Goal: Find specific page/section: Find specific page/section

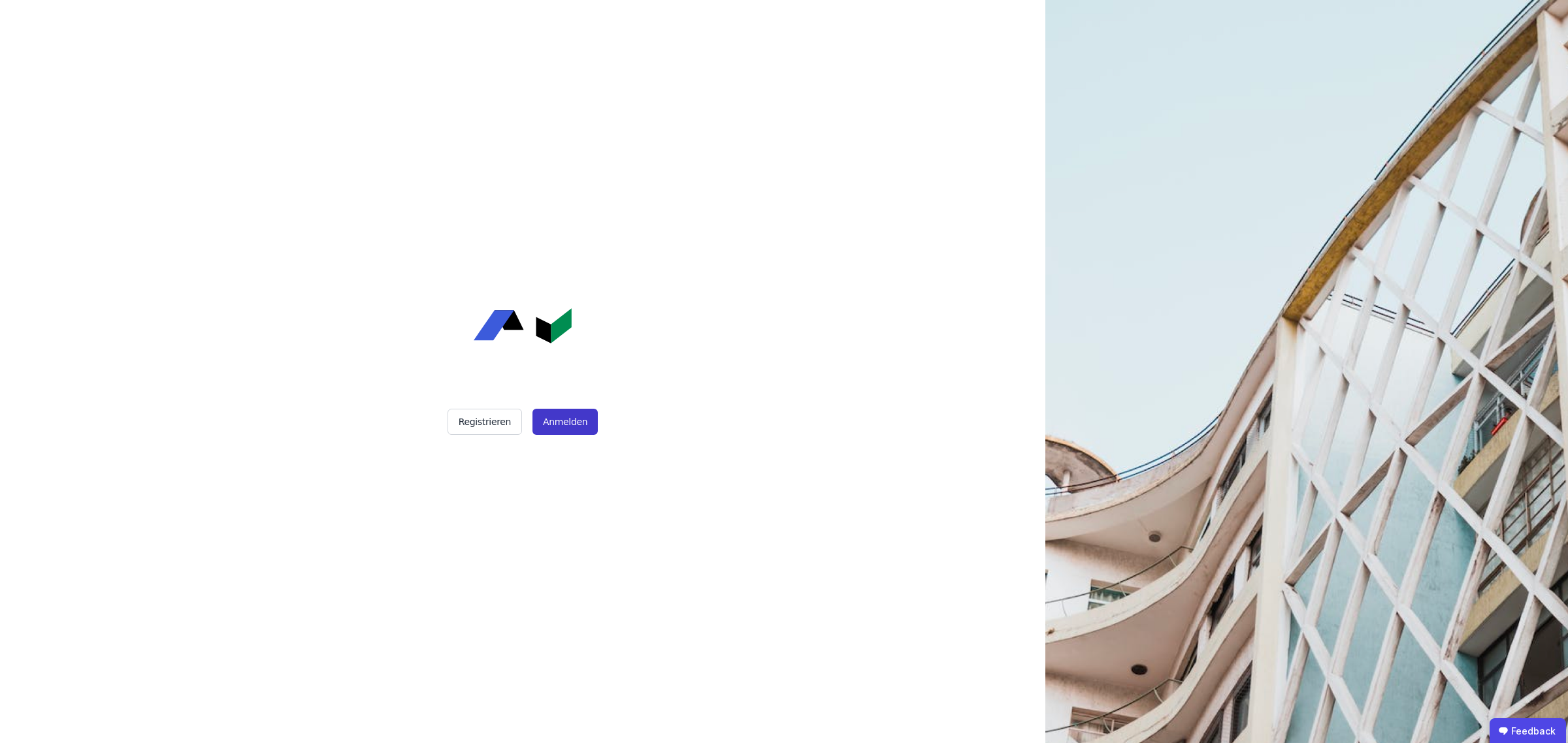
click at [573, 428] on button "Anmelden" at bounding box center [565, 421] width 65 height 26
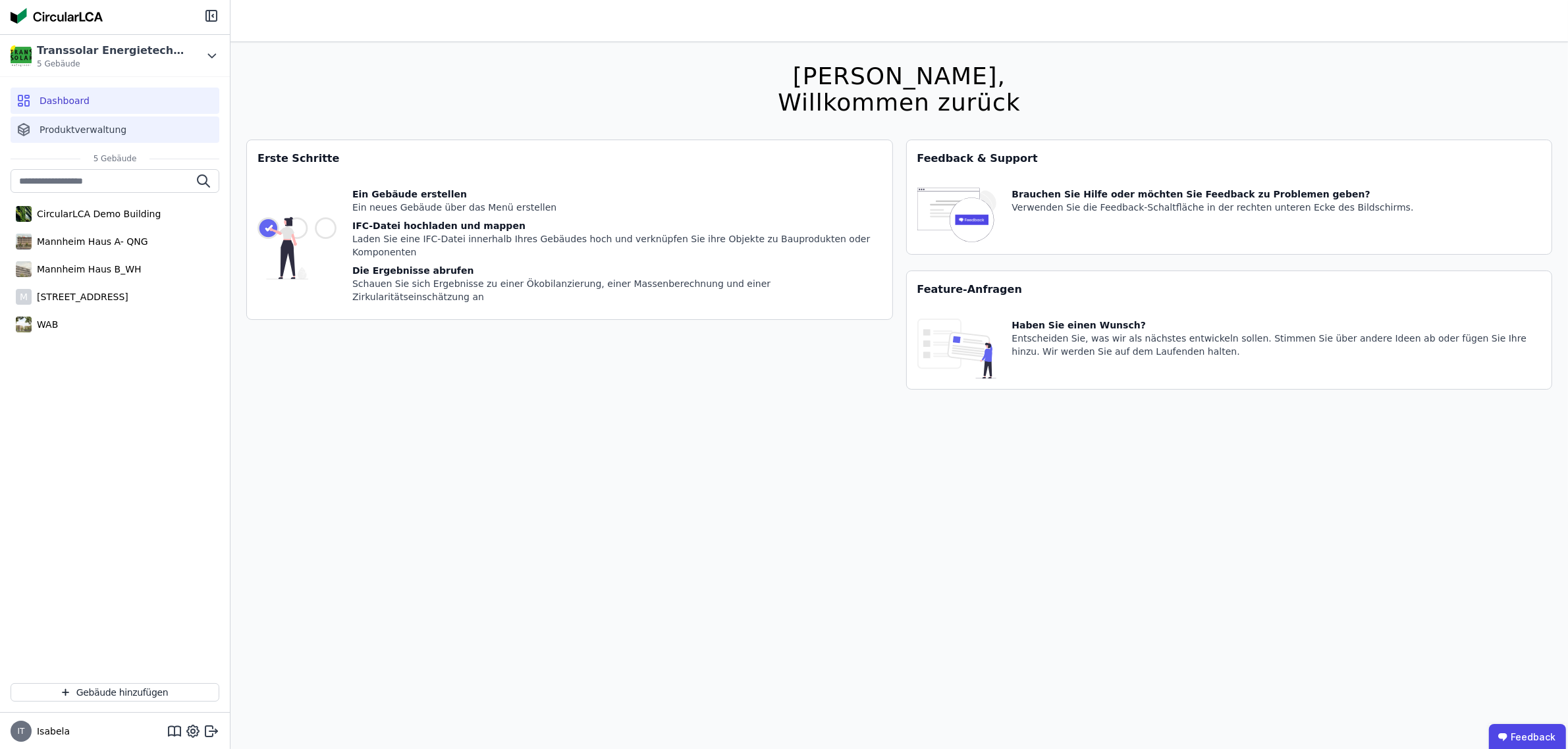
click at [63, 126] on span "Produktverwaltung" at bounding box center [83, 129] width 87 height 13
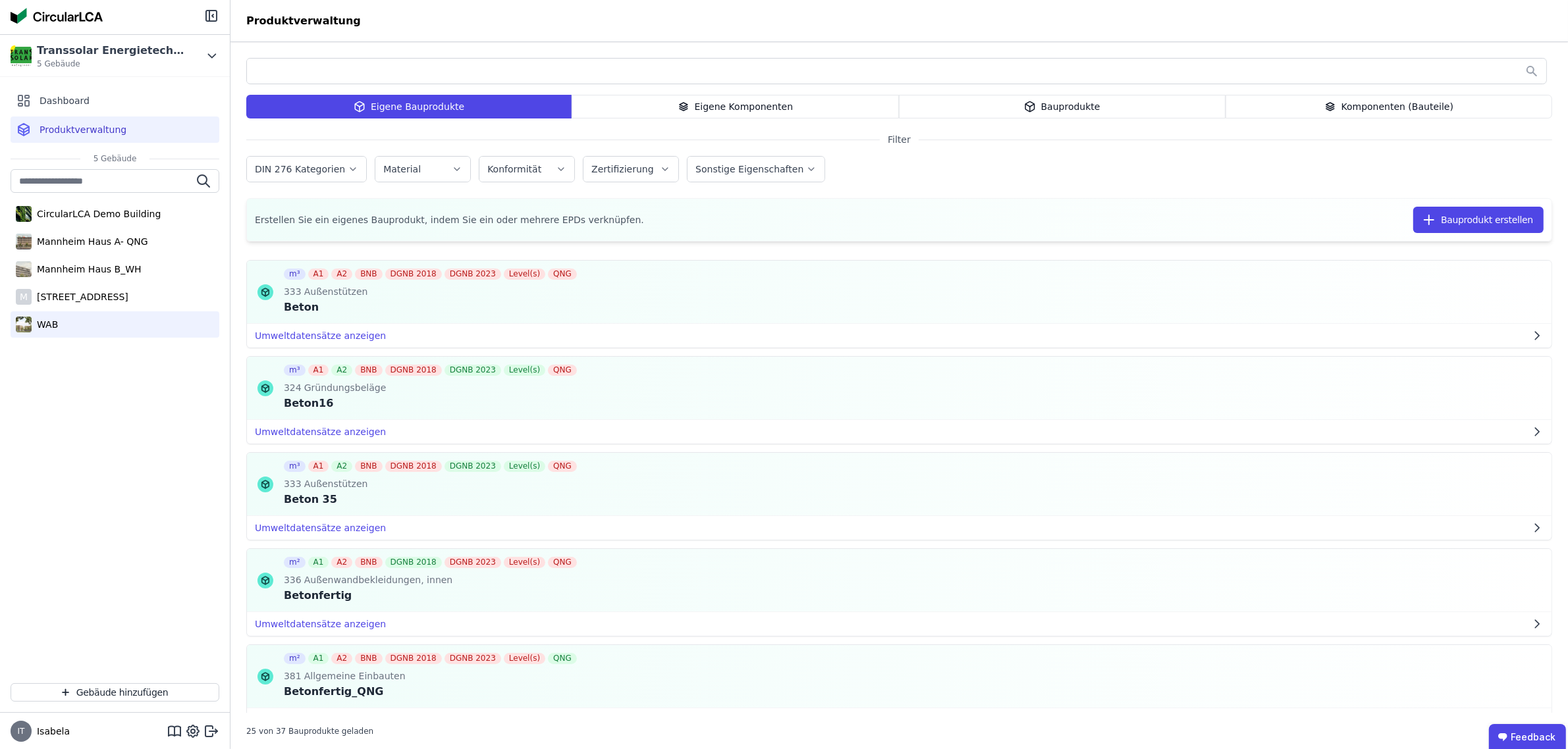
click at [59, 329] on div "WAB" at bounding box center [115, 324] width 209 height 26
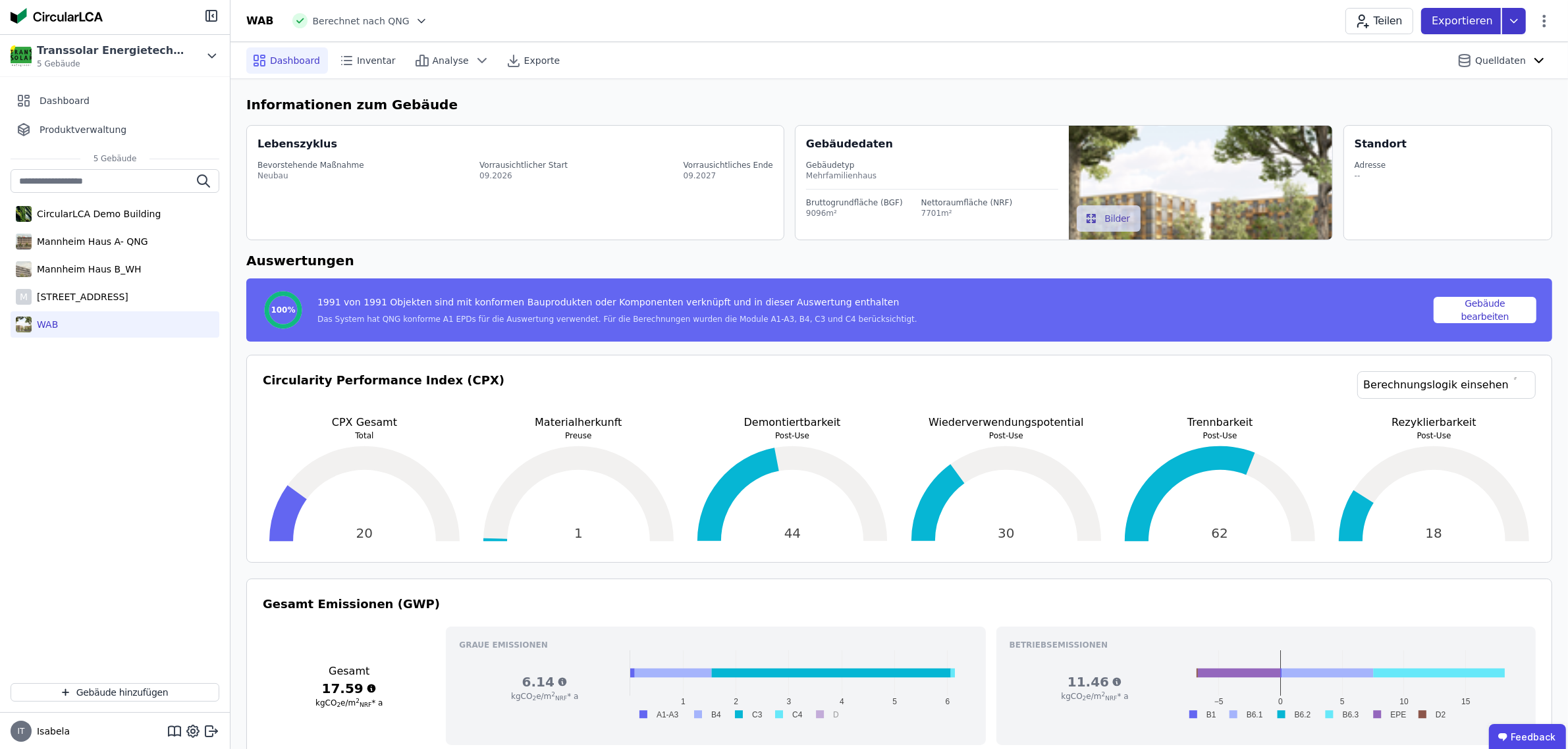
click at [1511, 18] on icon at bounding box center [1513, 21] width 23 height 26
